Goal: Task Accomplishment & Management: Manage account settings

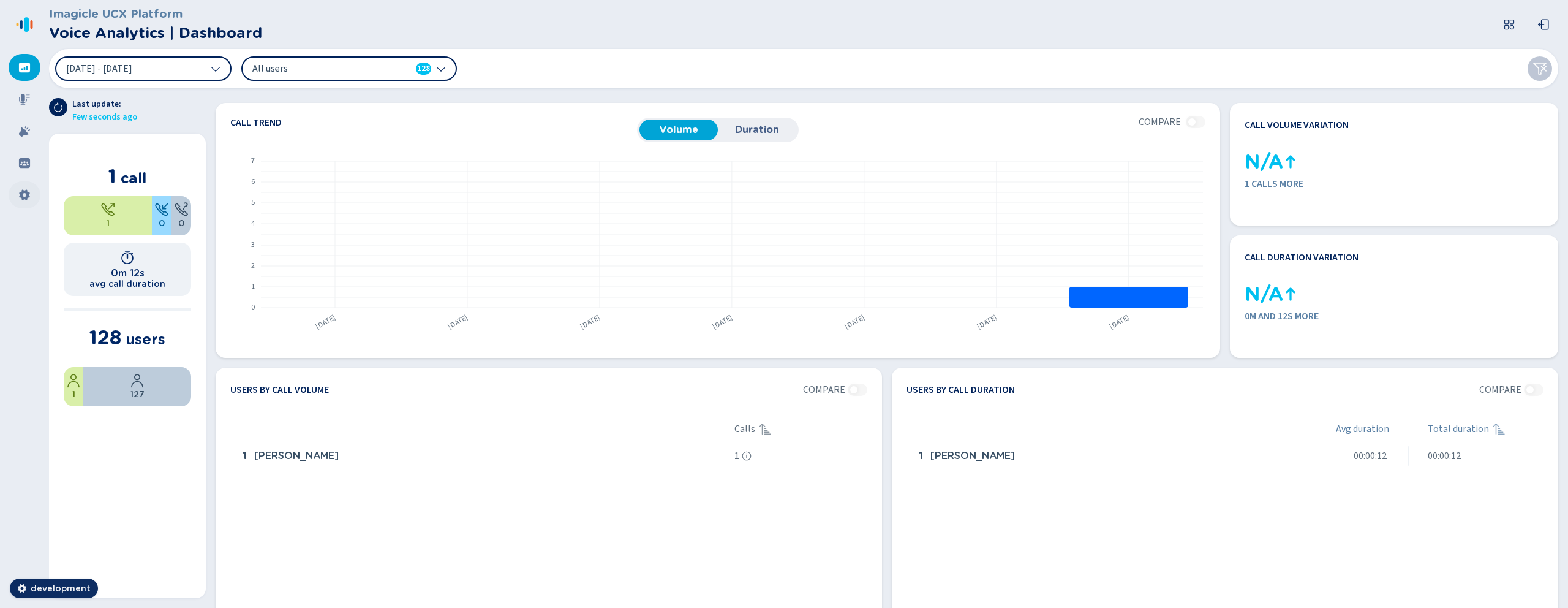
click at [30, 198] on icon at bounding box center [24, 195] width 13 height 13
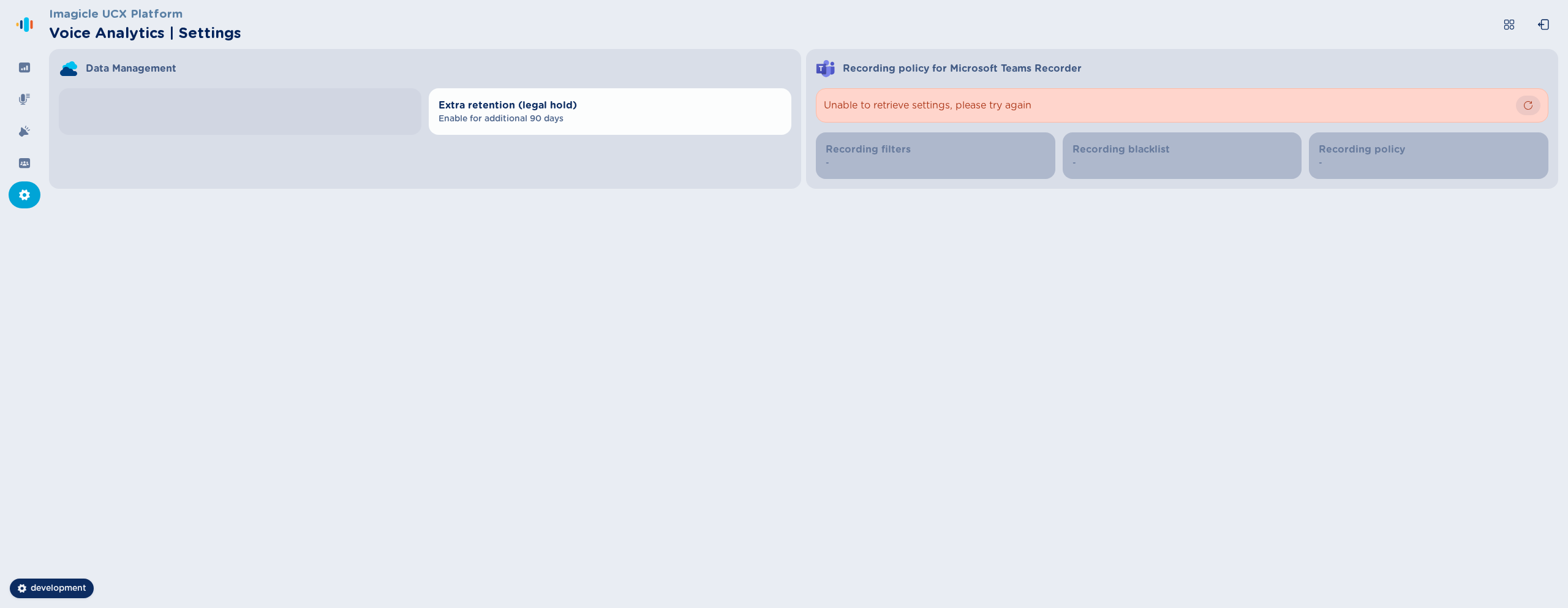
click at [1528, 104] on icon "button" at bounding box center [1528, 105] width 10 height 10
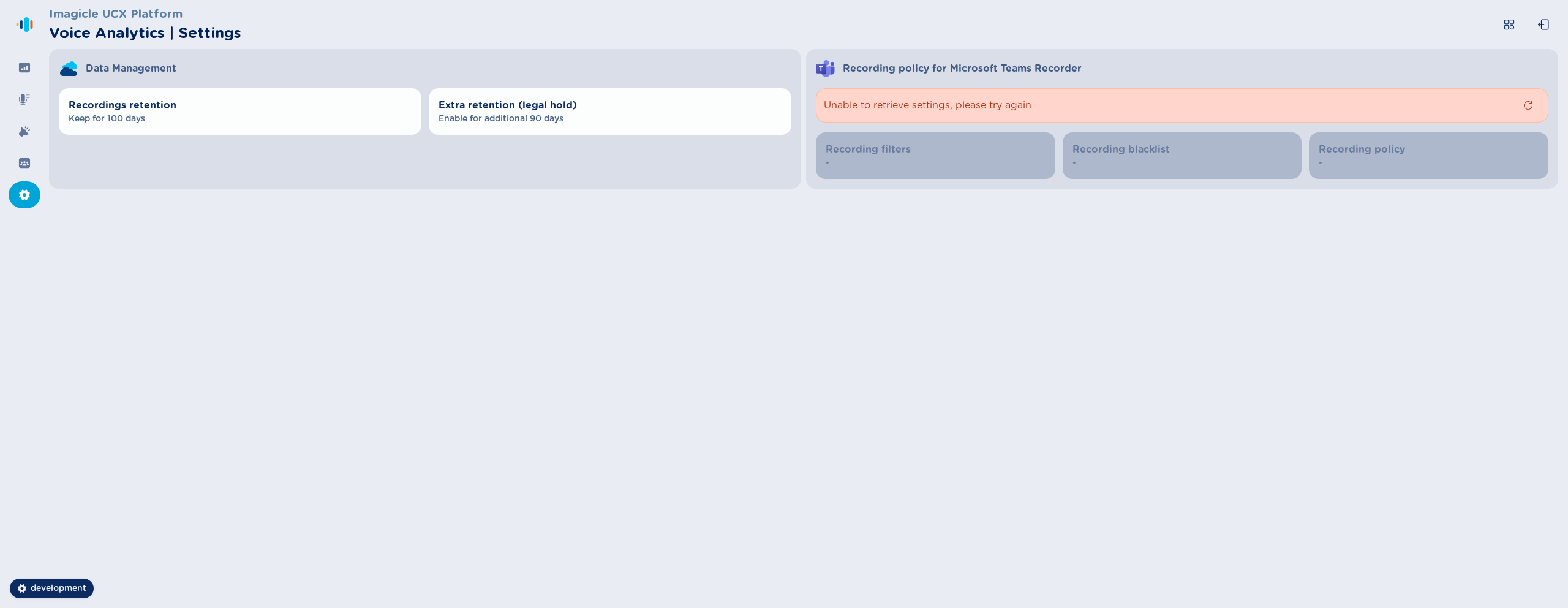
click at [1528, 104] on icon "button" at bounding box center [1528, 105] width 10 height 10
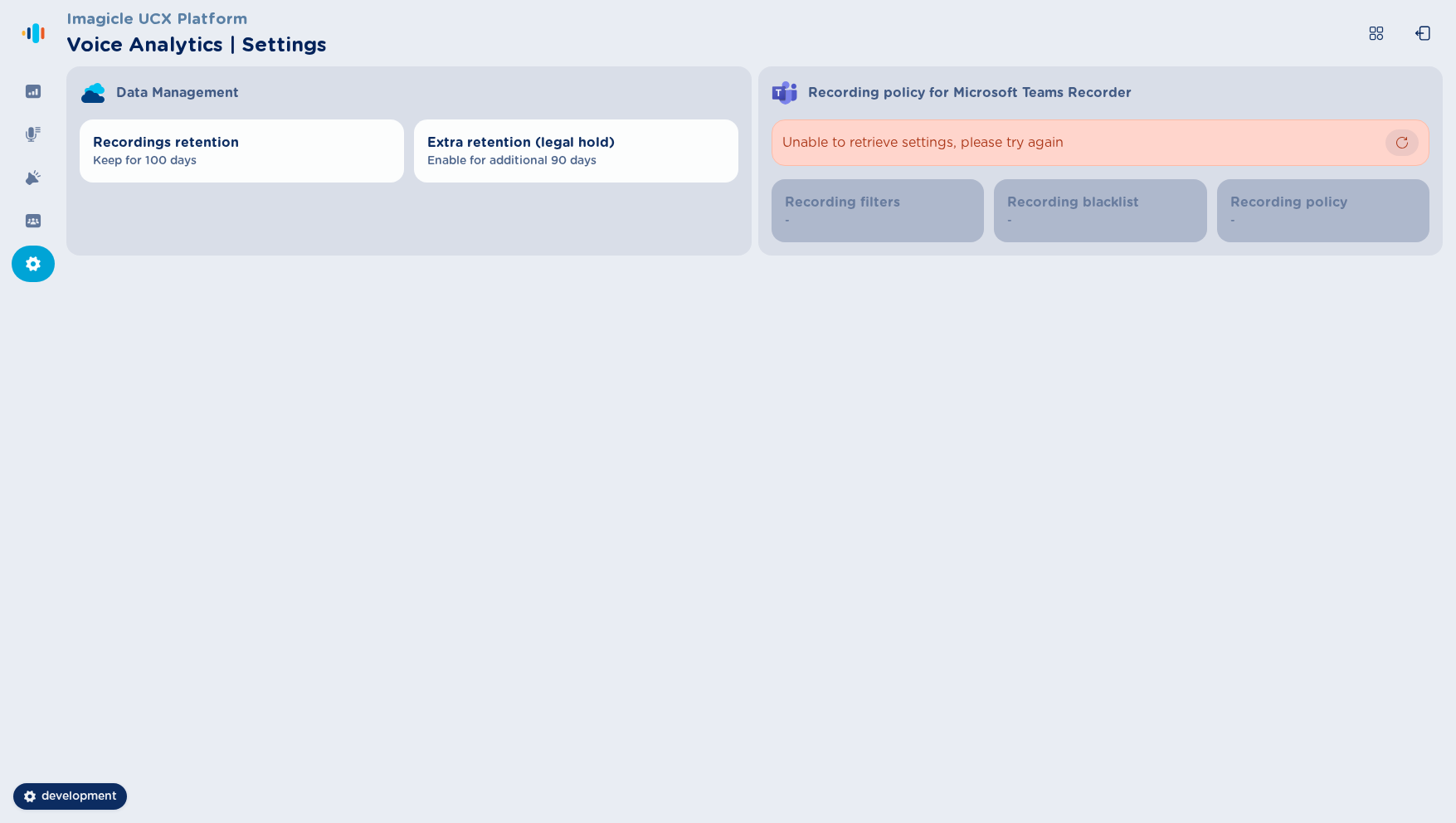
click at [1403, 144] on icon "button" at bounding box center [1402, 142] width 13 height 13
click at [0, 153] on nav at bounding box center [33, 412] width 66 height 823
